Goal: Feedback & Contribution: Contribute content

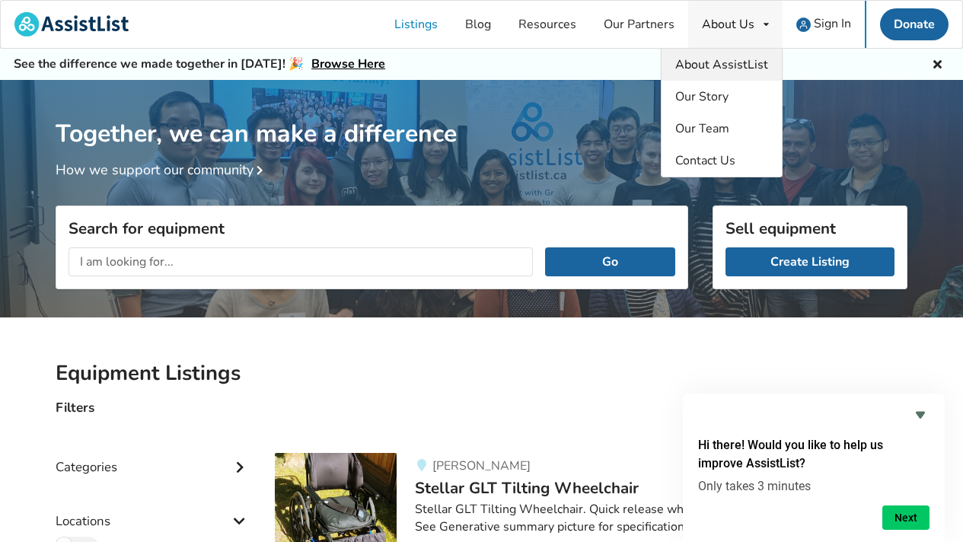
click at [736, 69] on span "About AssistList" at bounding box center [721, 64] width 93 height 17
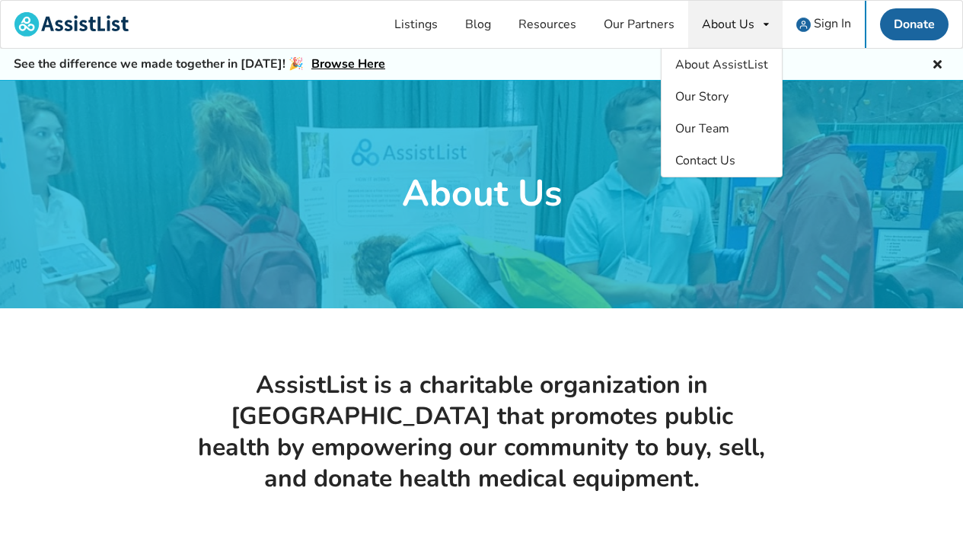
click at [493, 94] on div at bounding box center [481, 194] width 963 height 228
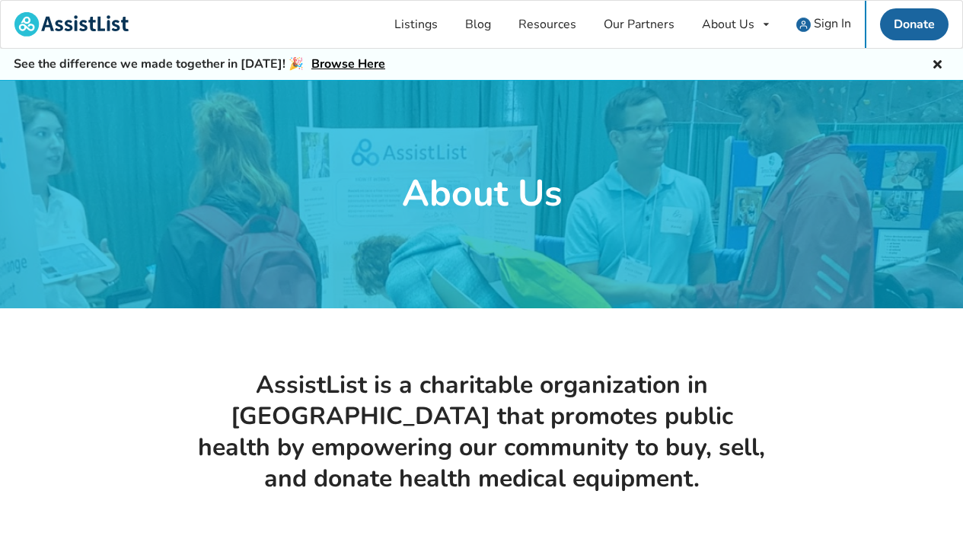
click at [939, 62] on icon at bounding box center [938, 62] width 14 height 12
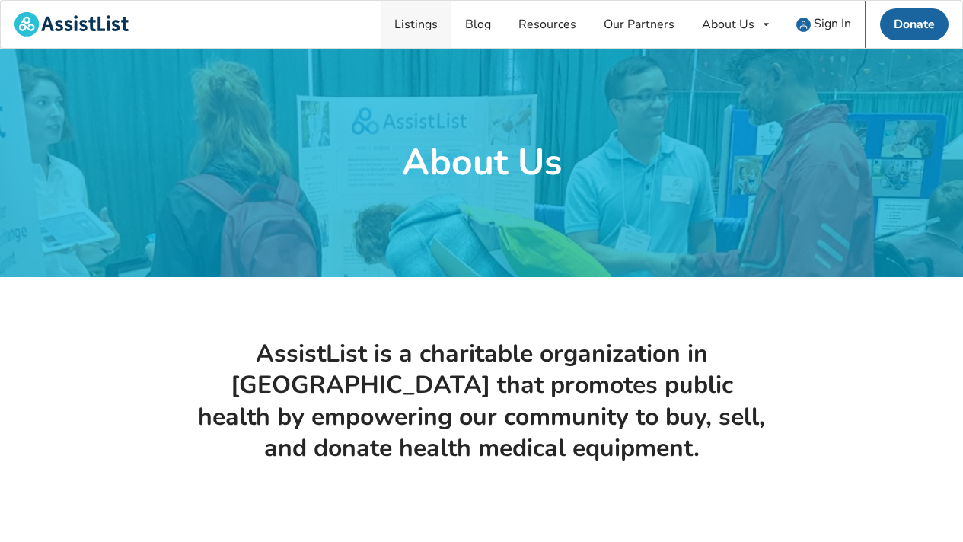
click at [413, 30] on link "Listings" at bounding box center [416, 24] width 71 height 47
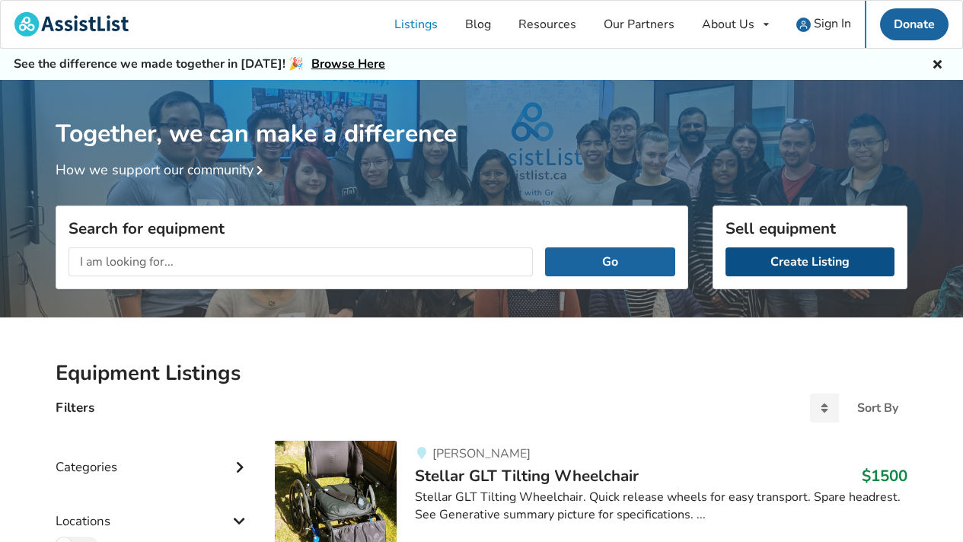
click at [803, 265] on link "Create Listing" at bounding box center [810, 261] width 169 height 29
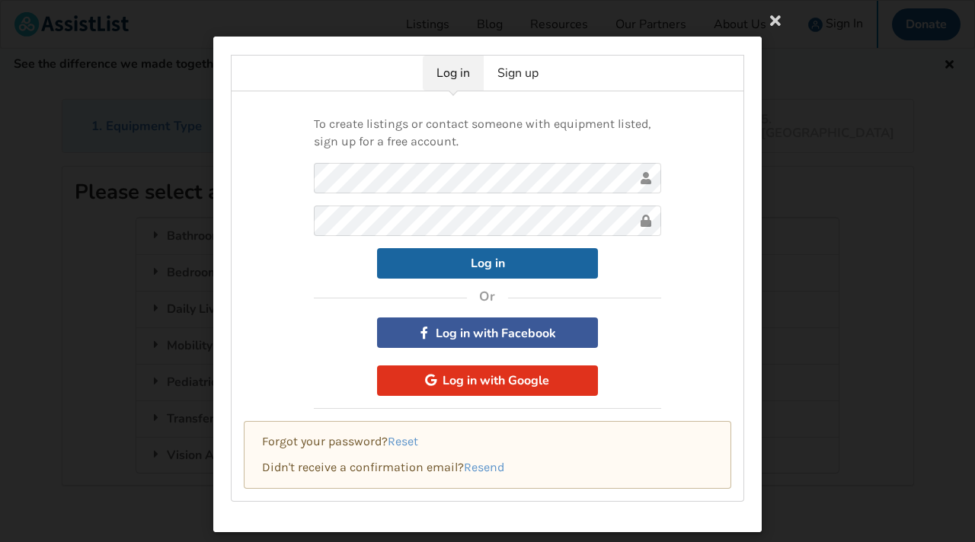
click at [468, 385] on button "Log in with Google" at bounding box center [487, 381] width 221 height 30
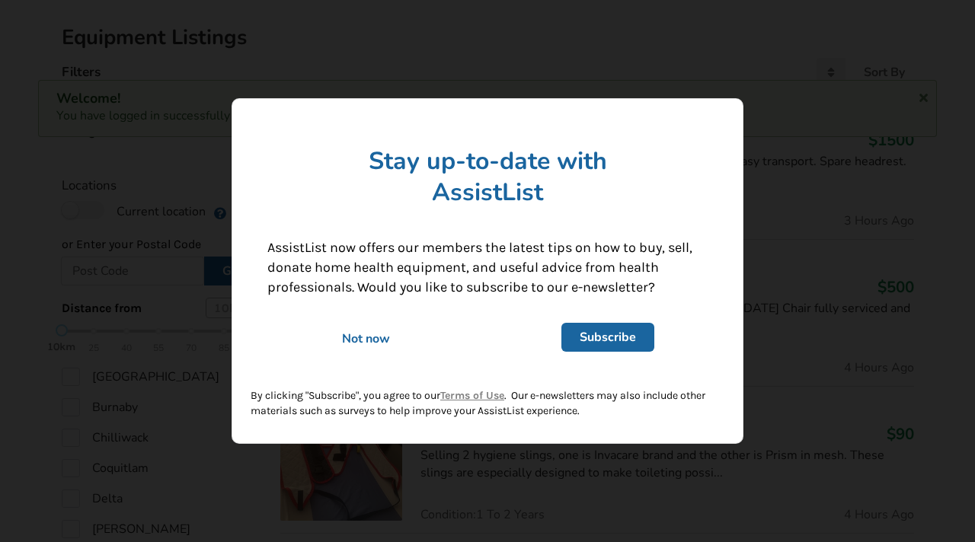
click at [364, 337] on div "Not now" at bounding box center [366, 338] width 219 height 17
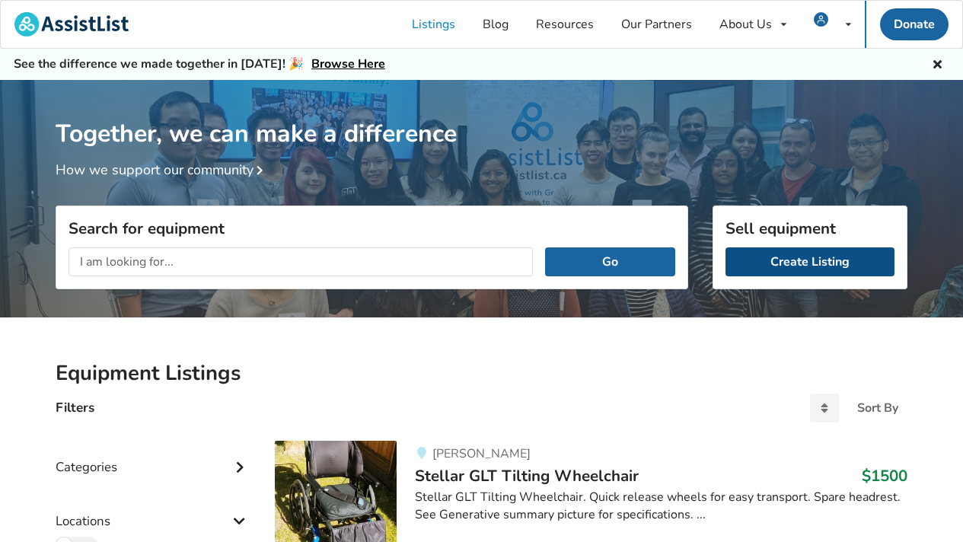
click at [813, 263] on link "Create Listing" at bounding box center [810, 261] width 169 height 29
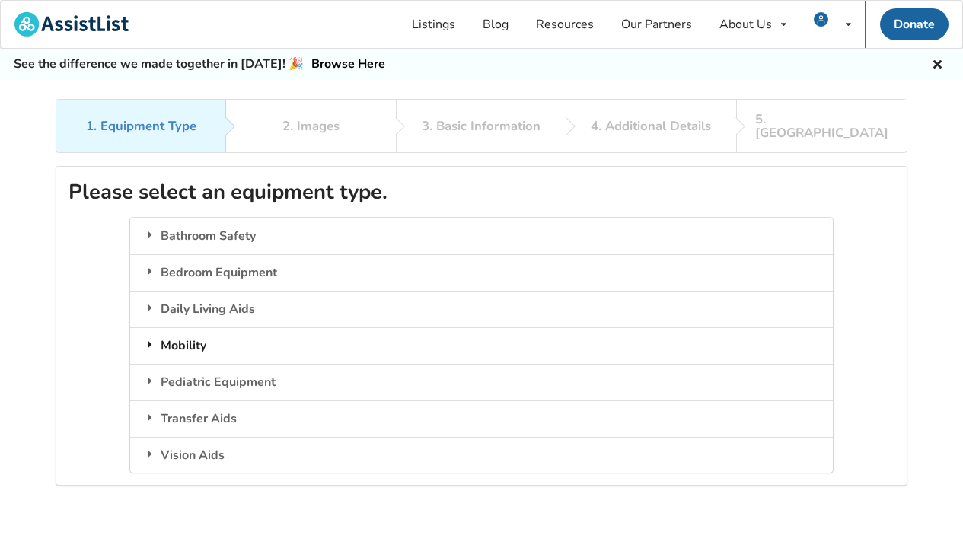
click at [153, 338] on icon at bounding box center [149, 344] width 15 height 12
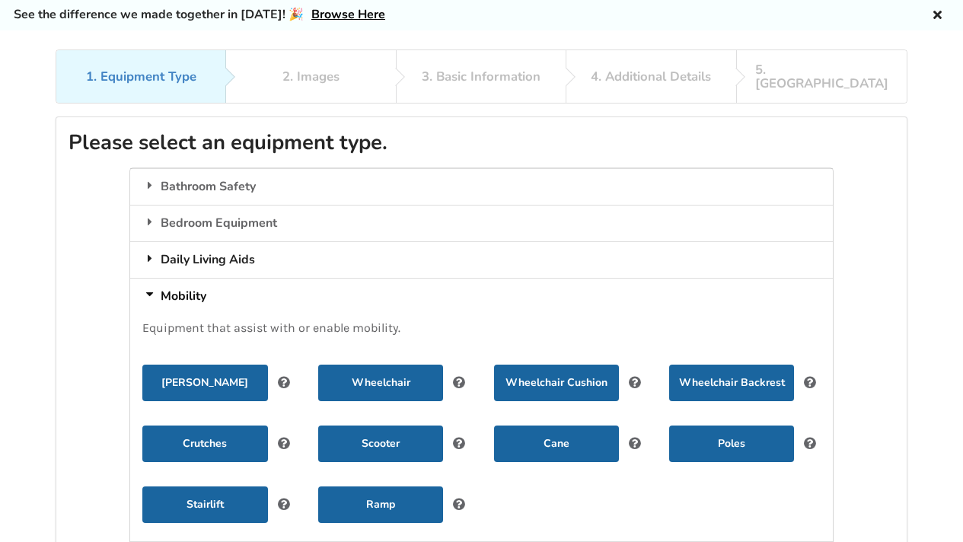
scroll to position [148, 0]
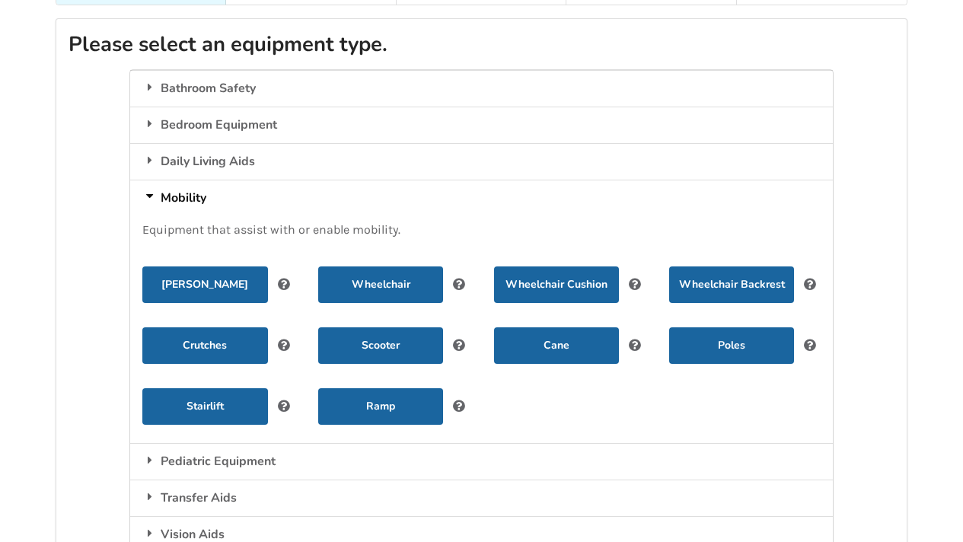
click at [198, 180] on div "Mobility" at bounding box center [481, 198] width 702 height 37
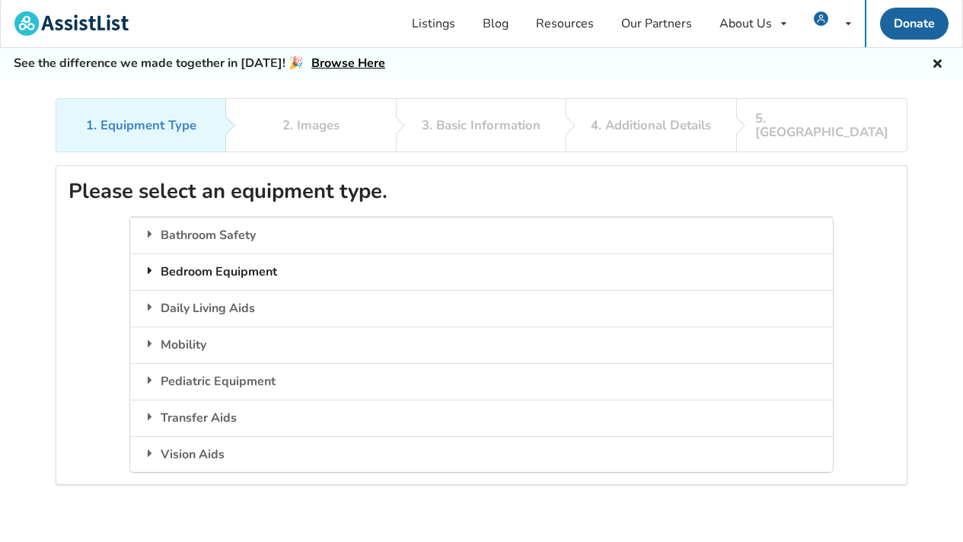
scroll to position [0, 0]
click at [186, 332] on div "Mobility" at bounding box center [481, 345] width 702 height 37
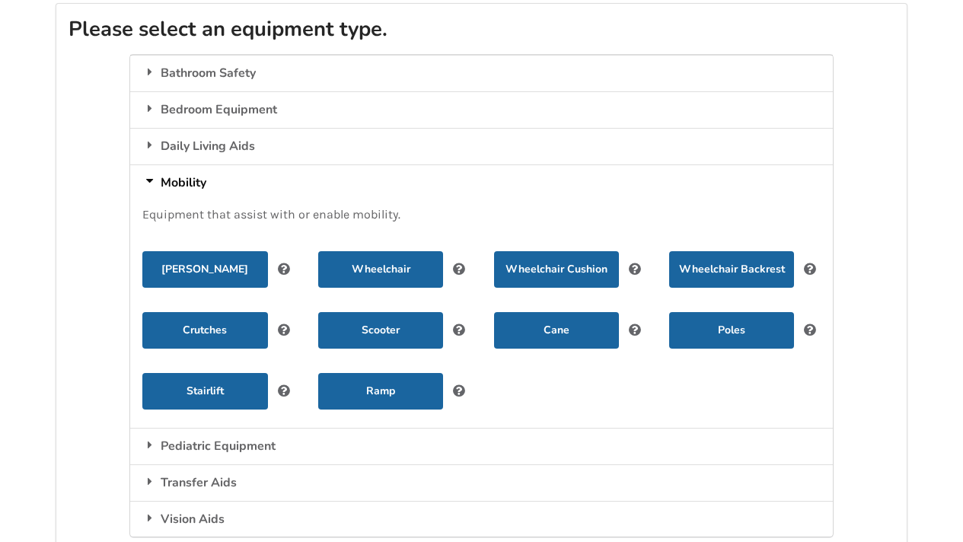
scroll to position [85, 0]
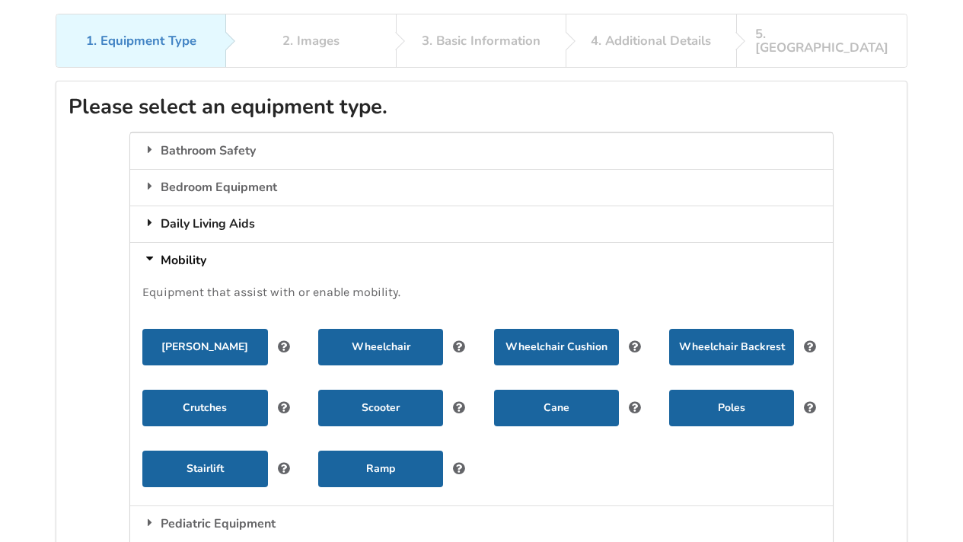
click at [149, 216] on icon at bounding box center [149, 222] width 15 height 12
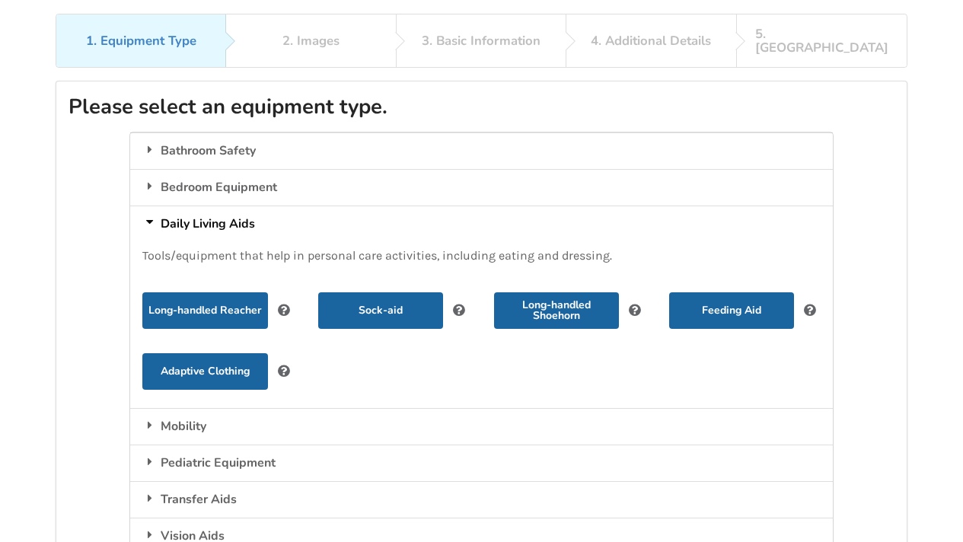
click at [152, 215] on icon at bounding box center [150, 222] width 12 height 15
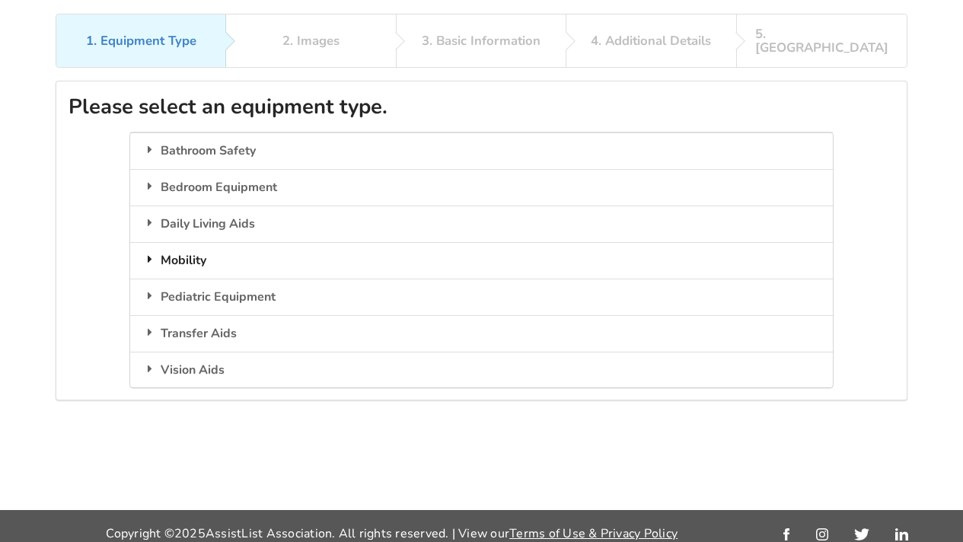
click at [197, 251] on div "Mobility" at bounding box center [481, 260] width 702 height 37
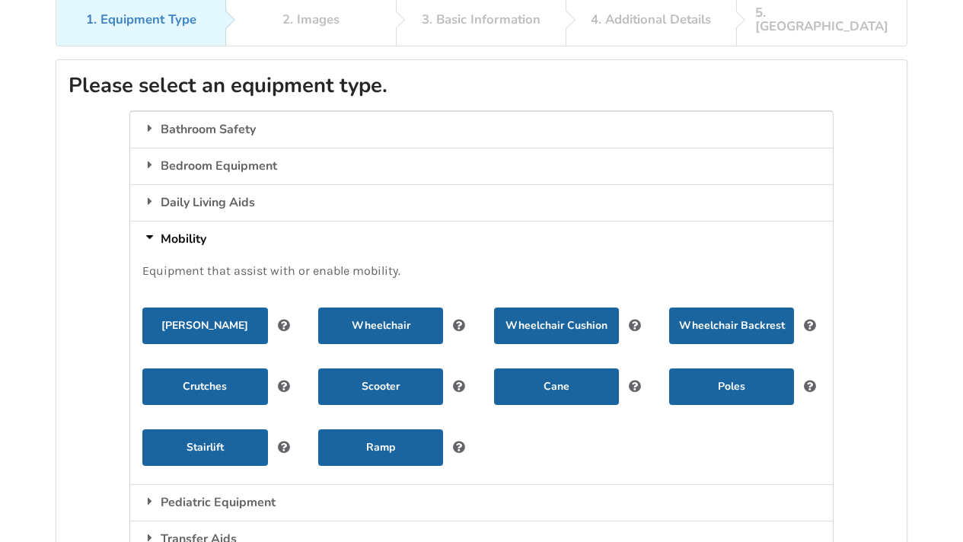
scroll to position [222, 0]
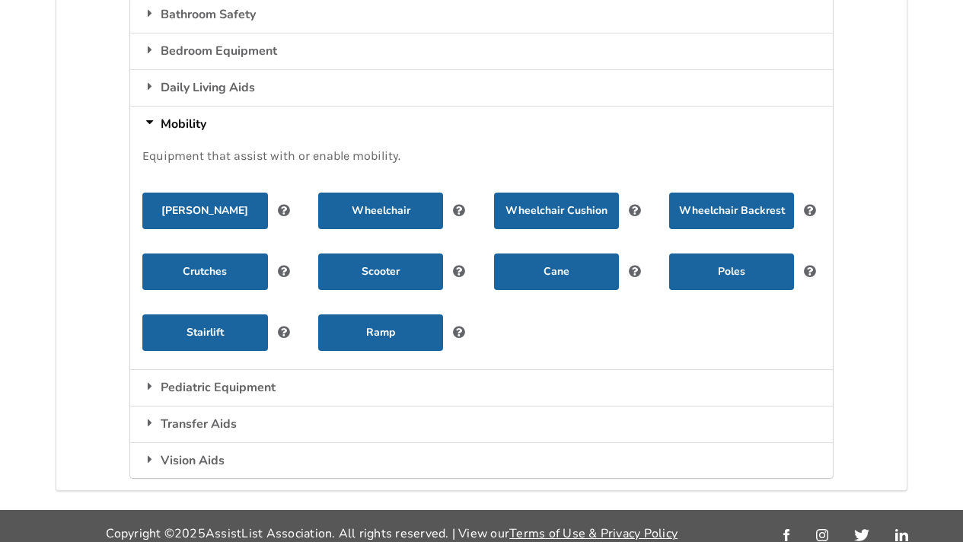
click at [461, 263] on icon at bounding box center [459, 269] width 14 height 12
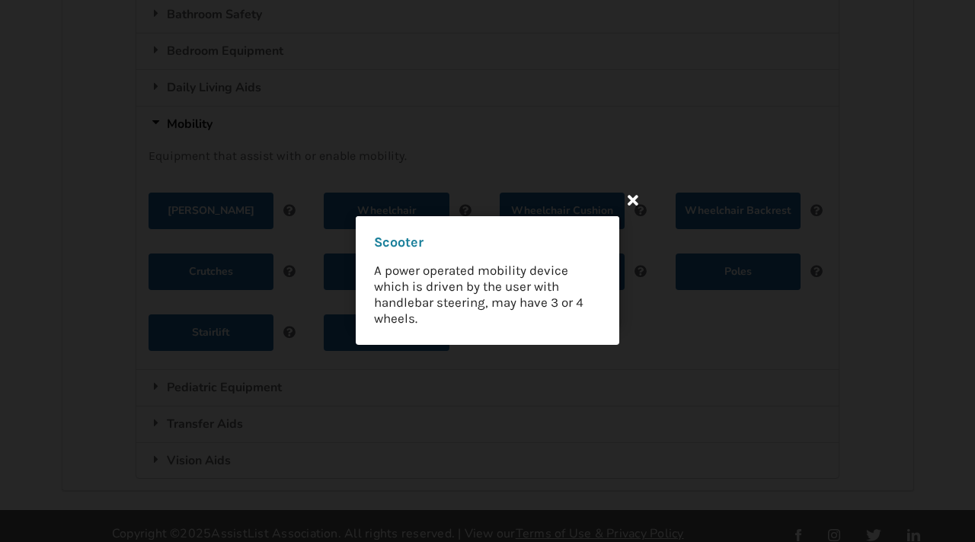
click at [633, 199] on icon at bounding box center [632, 199] width 27 height 27
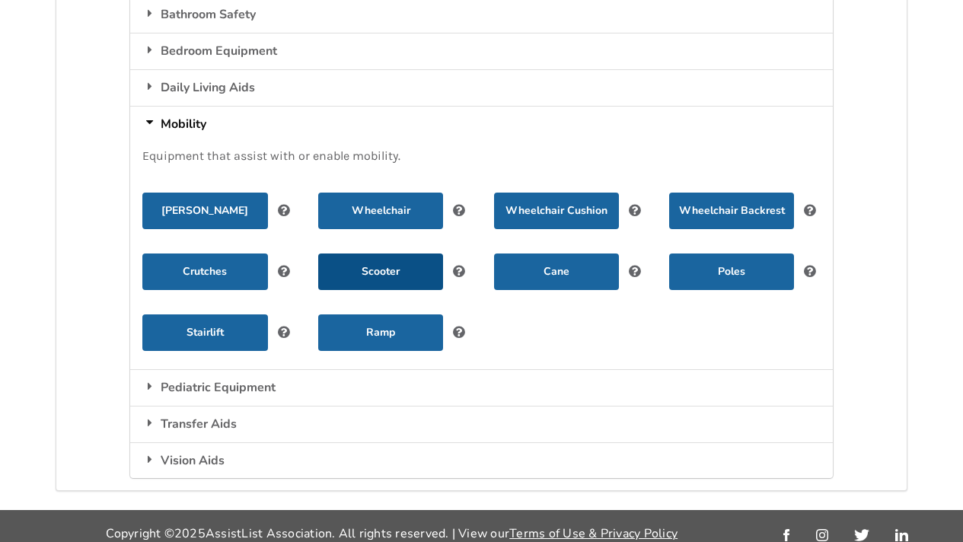
click at [371, 258] on button "Scooter" at bounding box center [380, 272] width 125 height 37
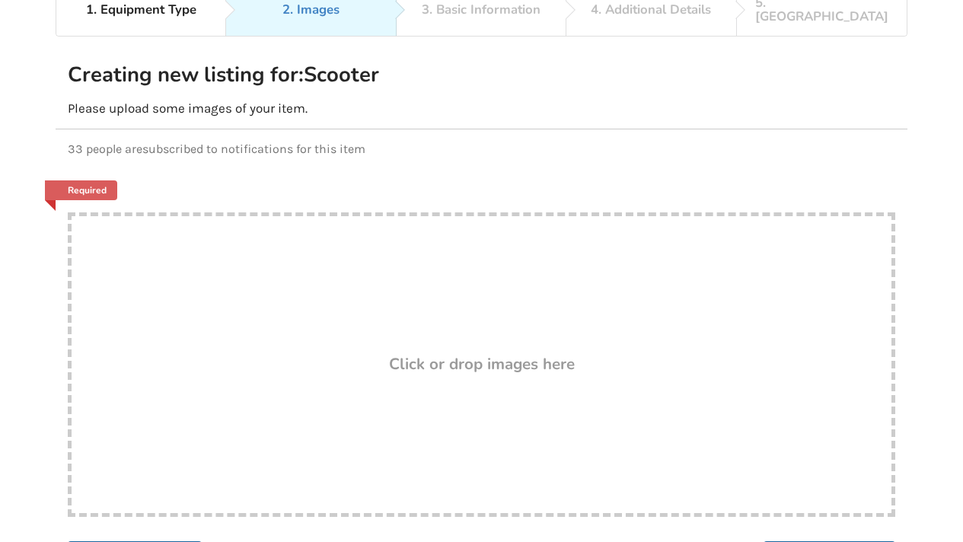
scroll to position [153, 0]
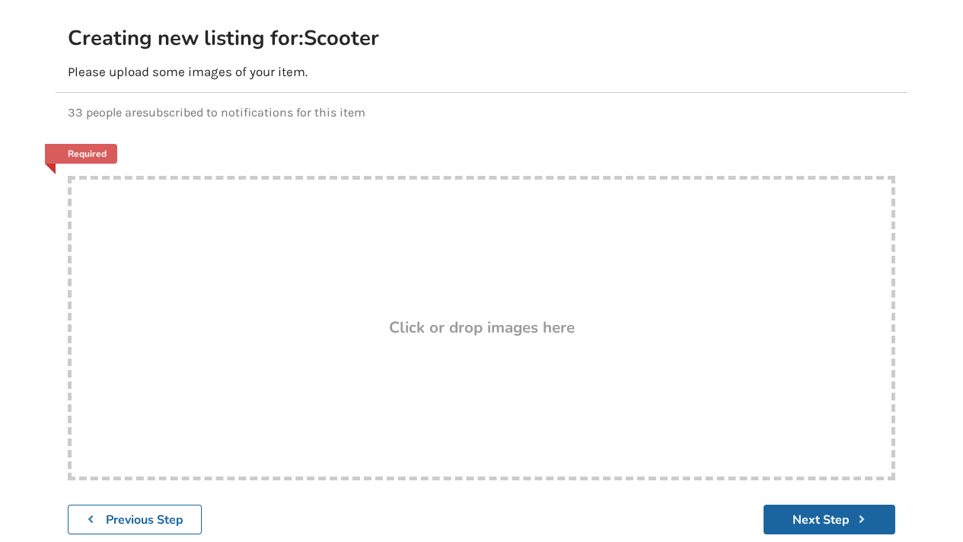
click at [442, 318] on h3 "Click or drop images here" at bounding box center [482, 328] width 186 height 20
type input "C:\fakepath\IMG_6603.JPG"
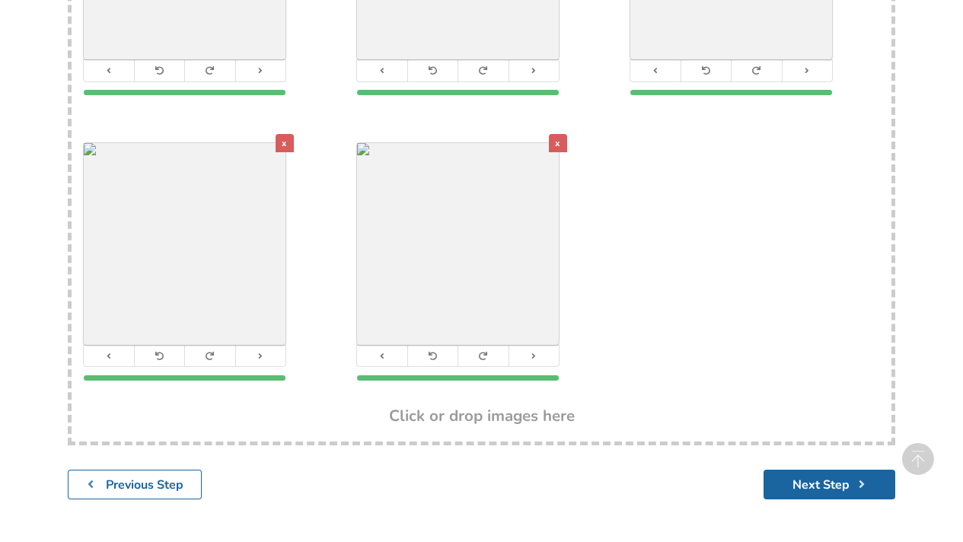
scroll to position [210, 0]
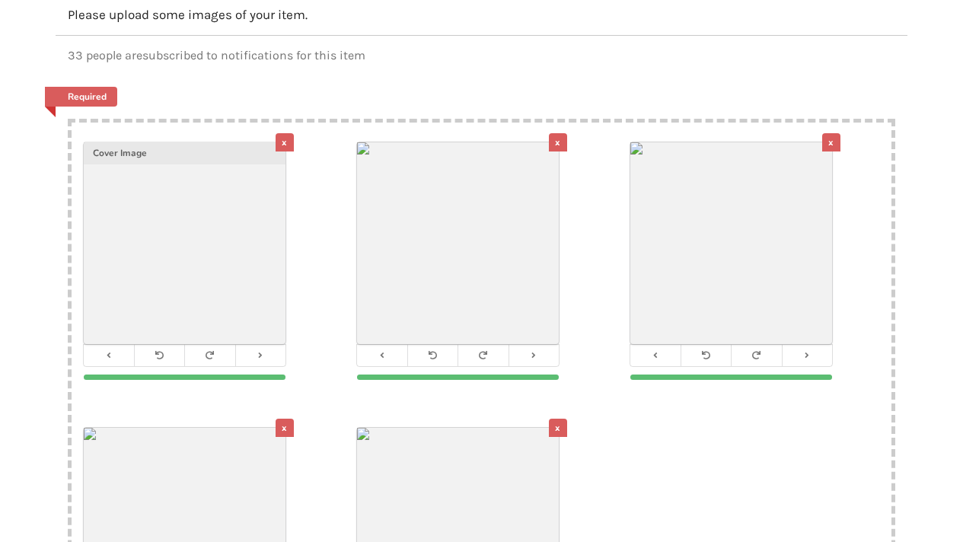
click at [634, 436] on div "x Cover Image x x x x" at bounding box center [482, 408] width 820 height 570
type input "C:\fakepath\IMG_6637.JPG"
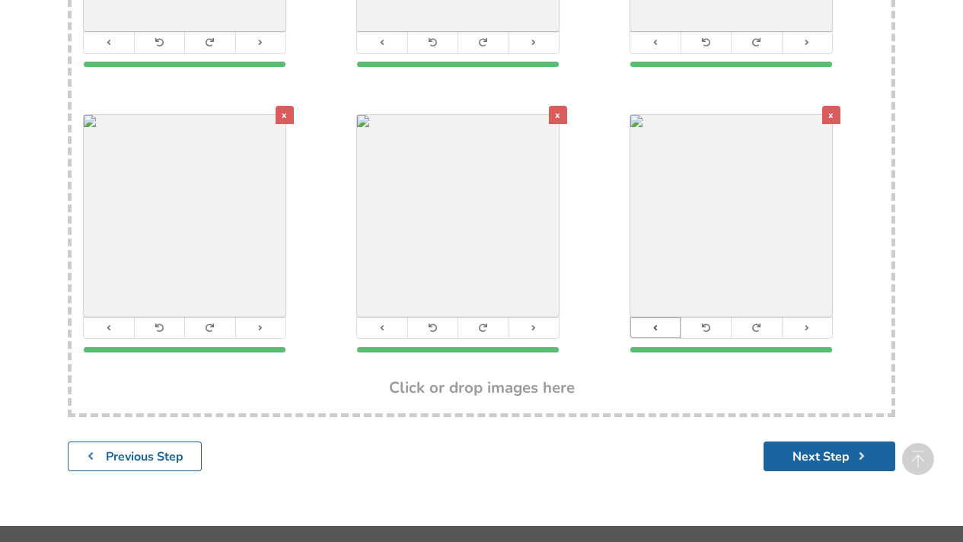
scroll to position [525, 0]
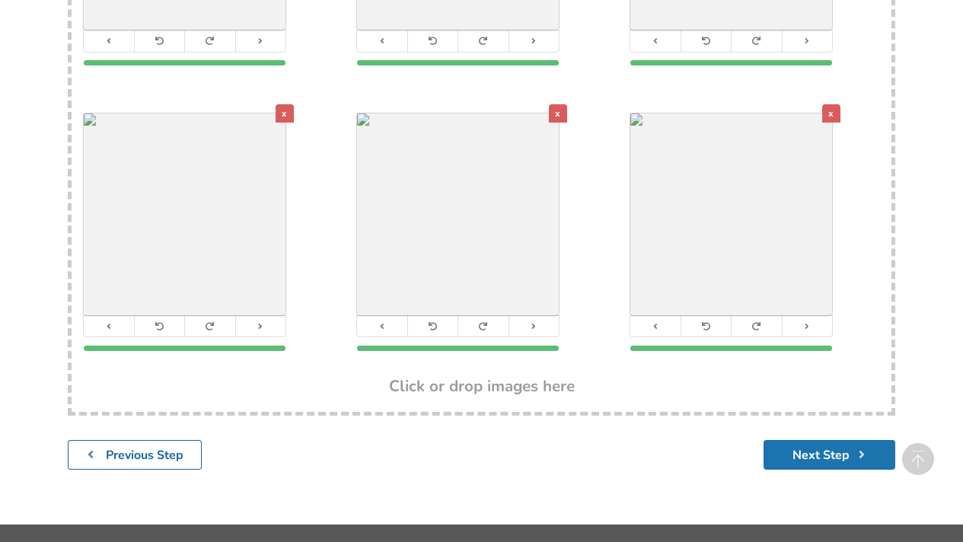
click at [793, 441] on button "Next Step" at bounding box center [830, 455] width 132 height 30
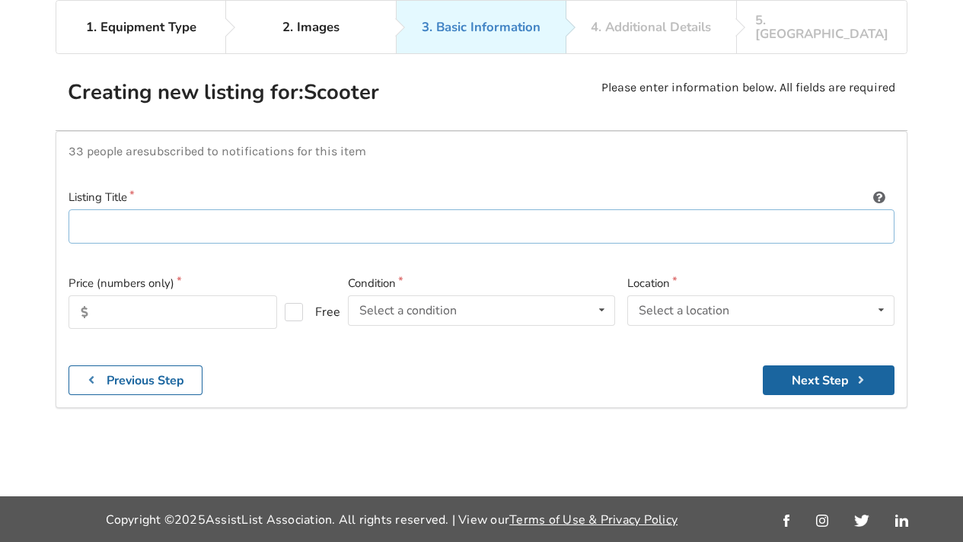
click at [176, 215] on input at bounding box center [482, 226] width 826 height 34
paste input "Matia Mobility TEK RMD M1 + Outdoor Kit Mobility Device"
click at [229, 220] on input "Matia Mobility TEK RMD M1 + Outdoor Kit Mobility Device" at bounding box center [482, 226] width 826 height 34
click at [238, 215] on input "Matia Mobility TEK RMD M1 + Outdoor Kit Mobility Device" at bounding box center [482, 226] width 826 height 34
click at [323, 211] on input "Matia Mobility TEK RMD M1 with Outdoor Kit Mobility Device" at bounding box center [482, 226] width 826 height 34
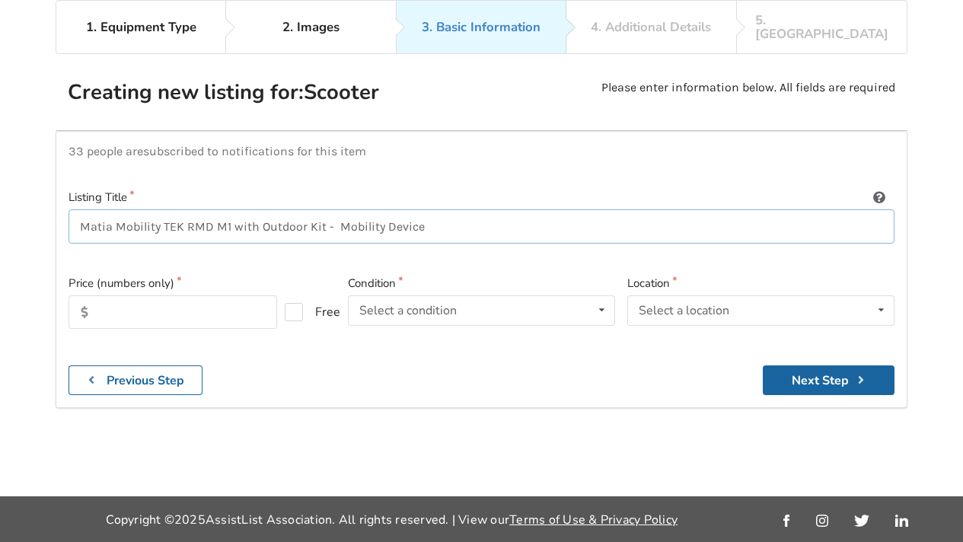
drag, startPoint x: 440, startPoint y: 212, endPoint x: 321, endPoint y: 212, distance: 118.8
click at [321, 212] on input "Matia Mobility TEK RMD M1 with Outdoor Kit - Mobility Device" at bounding box center [482, 226] width 826 height 34
type input "Matia Mobility TEK RMD M1 with Outdoor Kit"
click at [190, 302] on input "text" at bounding box center [173, 312] width 209 height 34
type input "25000"
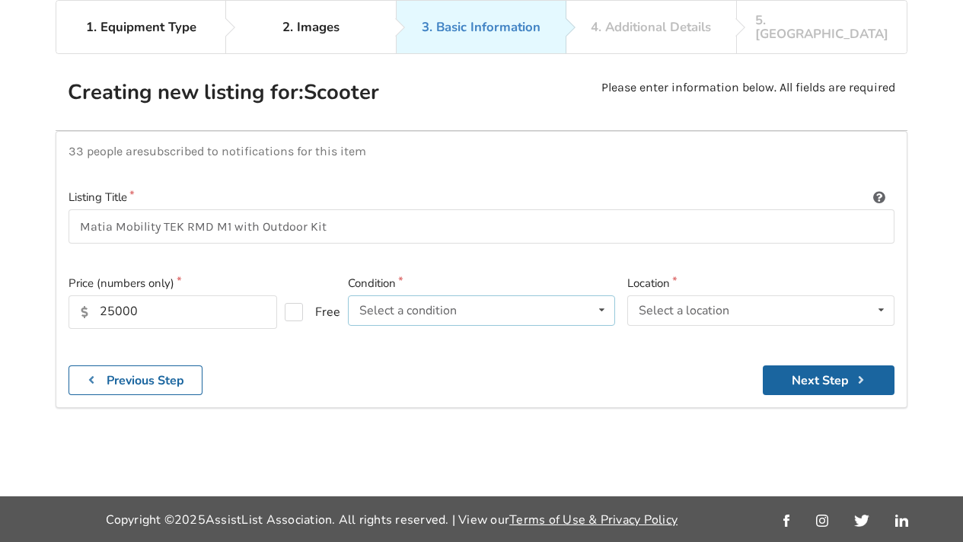
click at [397, 306] on div "Select a condition Brand New Less Than 1 Year 1 To 2 Years 3 To 5 Years Over 5 …" at bounding box center [481, 310] width 267 height 30
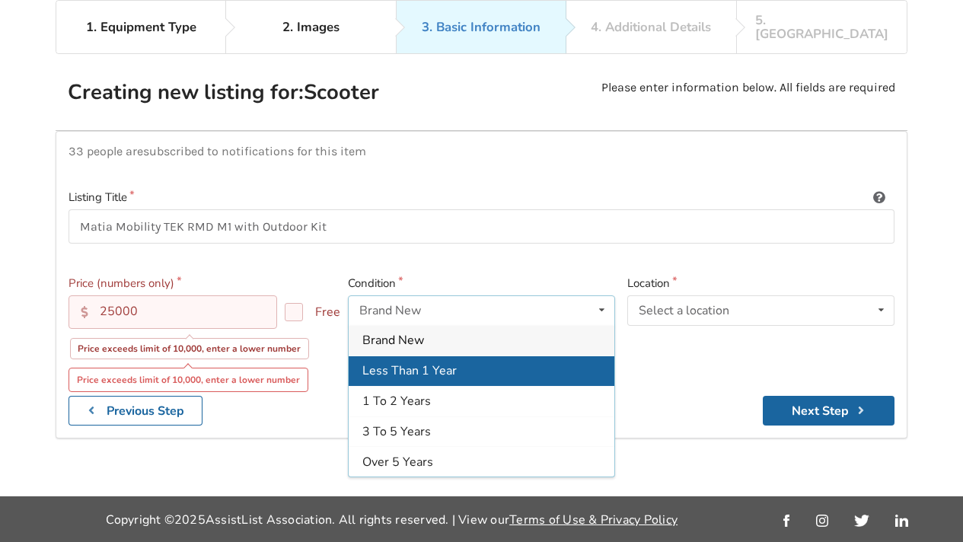
click at [505, 356] on div "Less Than 1 Year" at bounding box center [482, 371] width 266 height 30
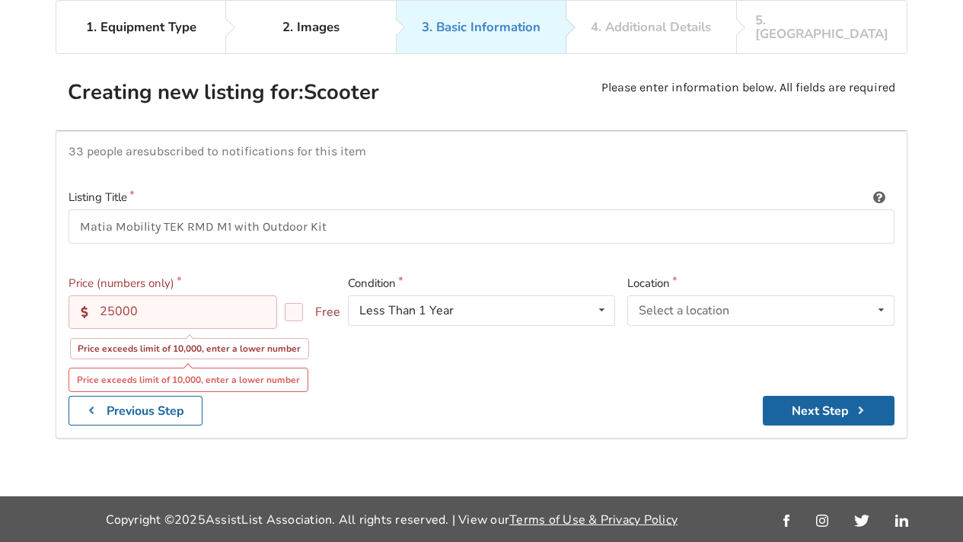
click at [214, 296] on input "25000" at bounding box center [173, 312] width 209 height 34
